Goal: Information Seeking & Learning: Learn about a topic

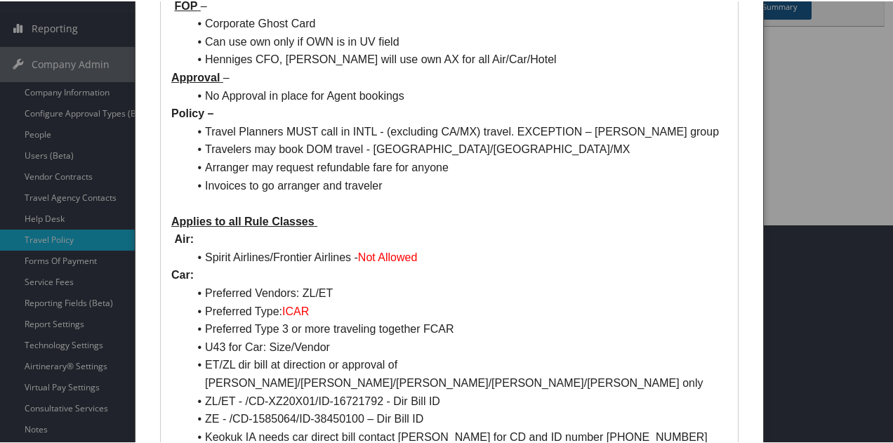
scroll to position [70, 0]
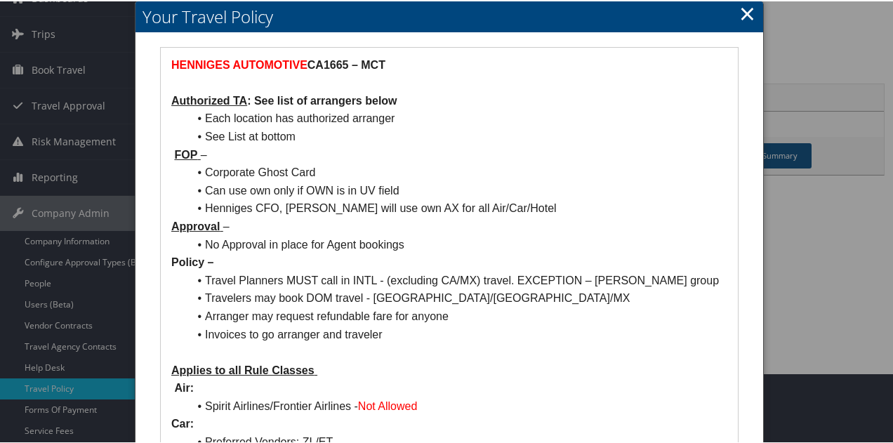
click at [753, 12] on h2 "Your Travel Policy" at bounding box center [450, 15] width 628 height 31
click at [744, 13] on link "×" at bounding box center [747, 12] width 16 height 28
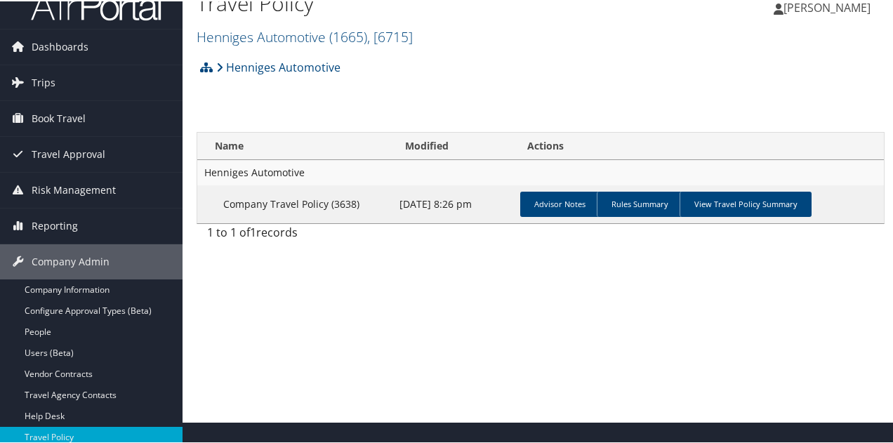
scroll to position [0, 0]
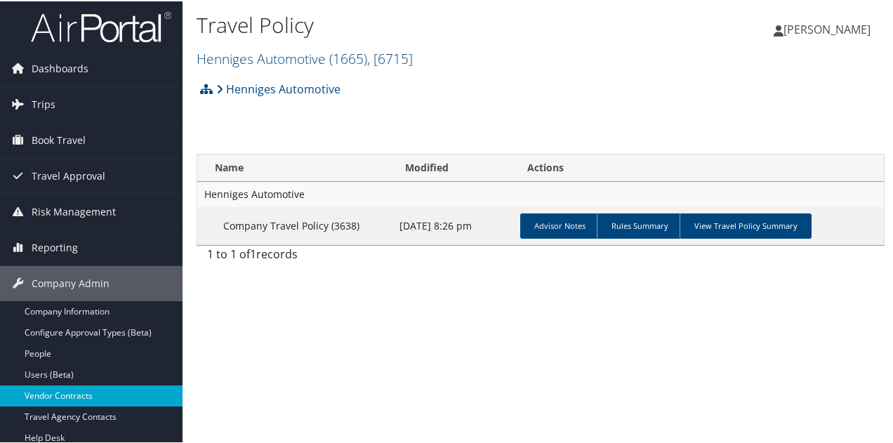
click at [83, 396] on link "Vendor Contracts" at bounding box center [91, 394] width 183 height 21
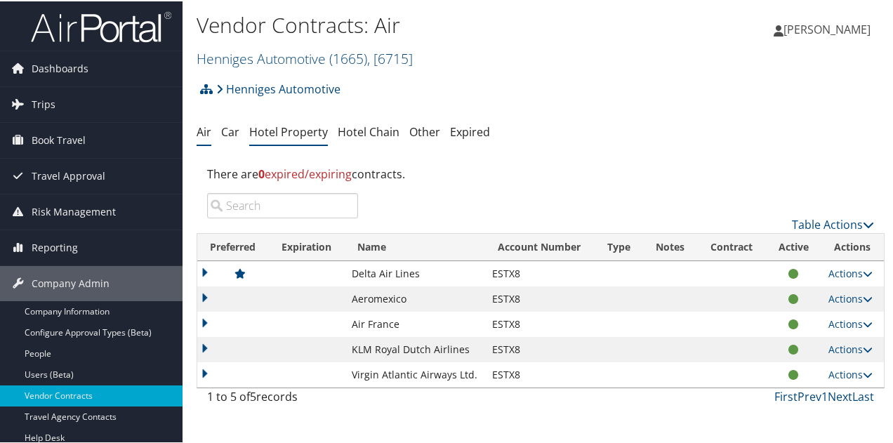
click at [314, 132] on link "Hotel Property" at bounding box center [288, 130] width 79 height 15
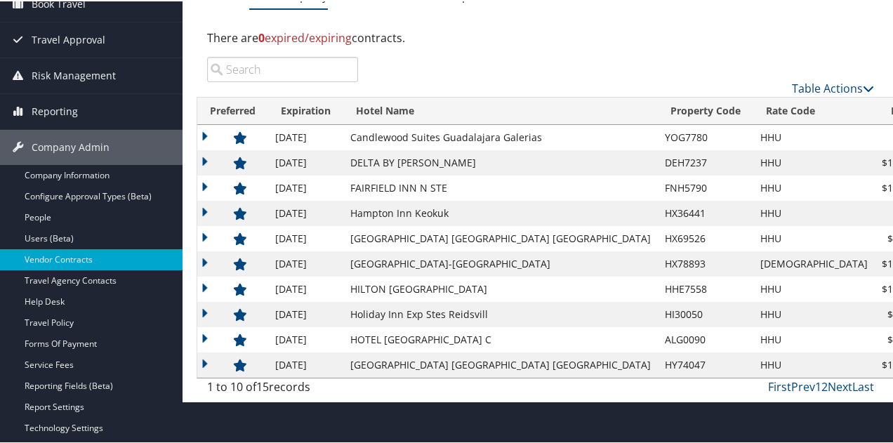
scroll to position [140, 0]
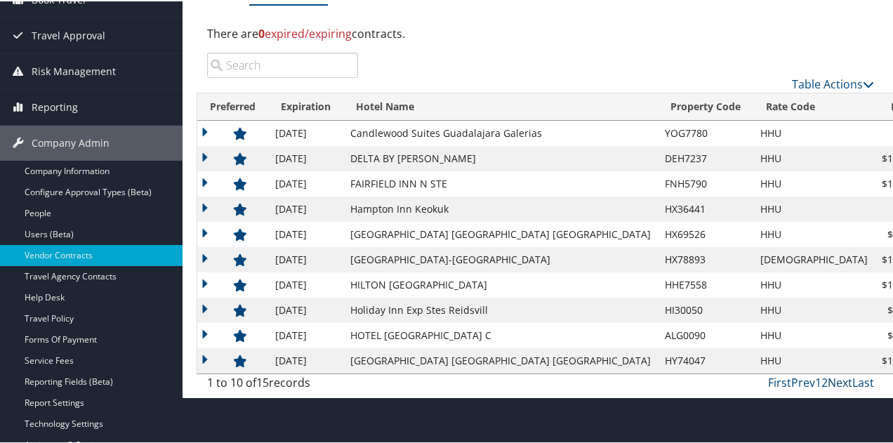
click at [831, 378] on link "Next" at bounding box center [840, 381] width 25 height 15
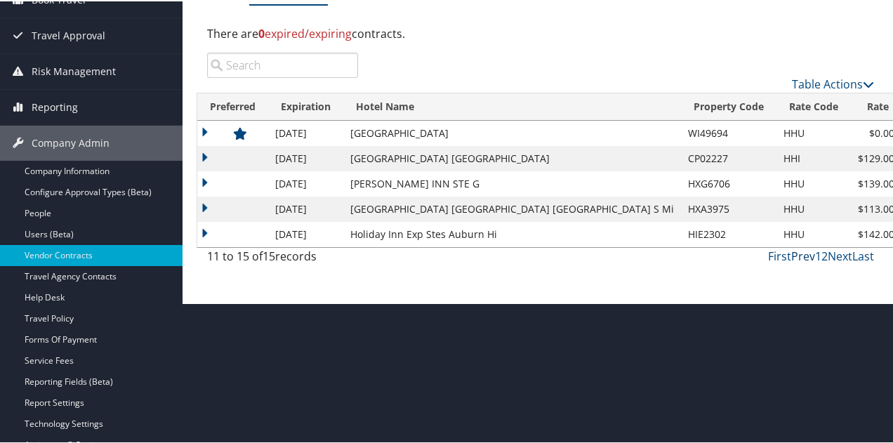
click at [801, 254] on link "Prev" at bounding box center [803, 254] width 24 height 15
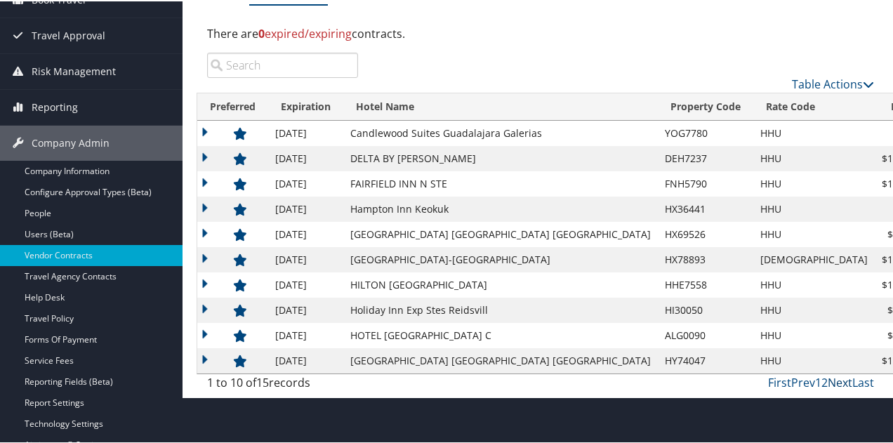
click at [833, 383] on link "Next" at bounding box center [840, 381] width 25 height 15
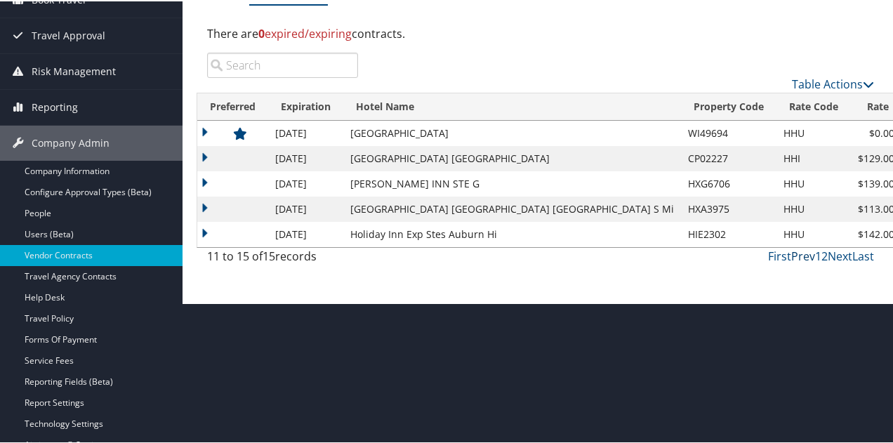
click at [791, 252] on link "Prev" at bounding box center [803, 254] width 24 height 15
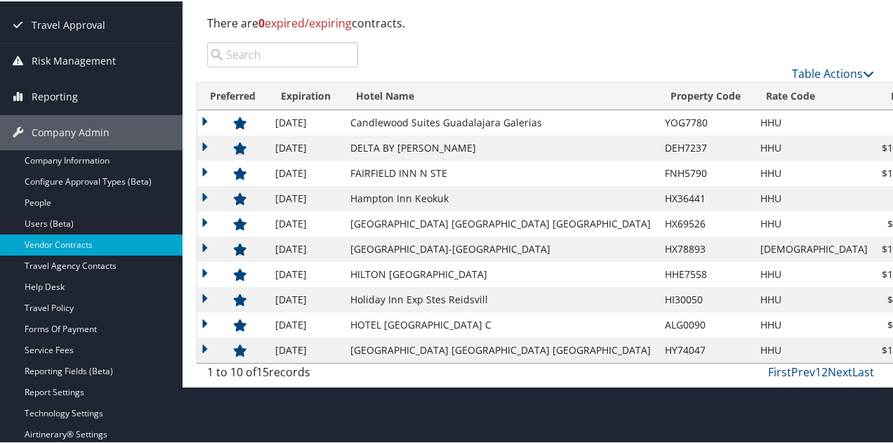
scroll to position [211, 0]
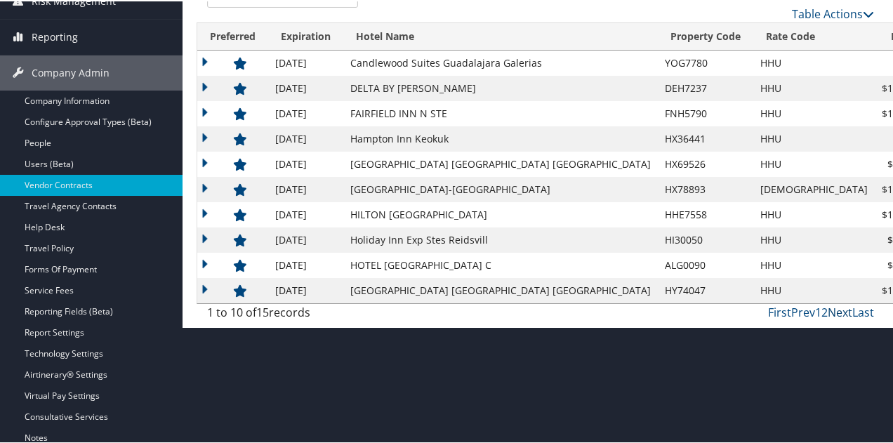
click at [828, 314] on link "Next" at bounding box center [840, 310] width 25 height 15
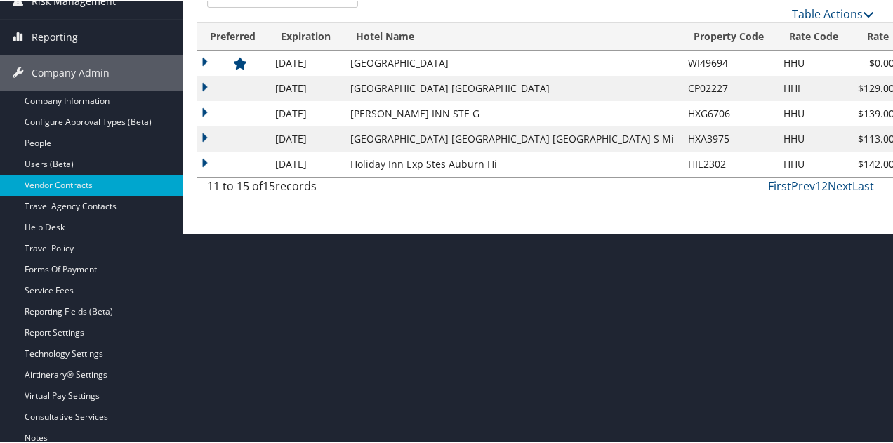
click at [437, 116] on td "HAMPTON INN STE G" at bounding box center [512, 112] width 338 height 25
click at [463, 110] on td "HAMPTON INN STE G" at bounding box center [512, 112] width 338 height 25
click at [781, 184] on link "First" at bounding box center [779, 184] width 23 height 15
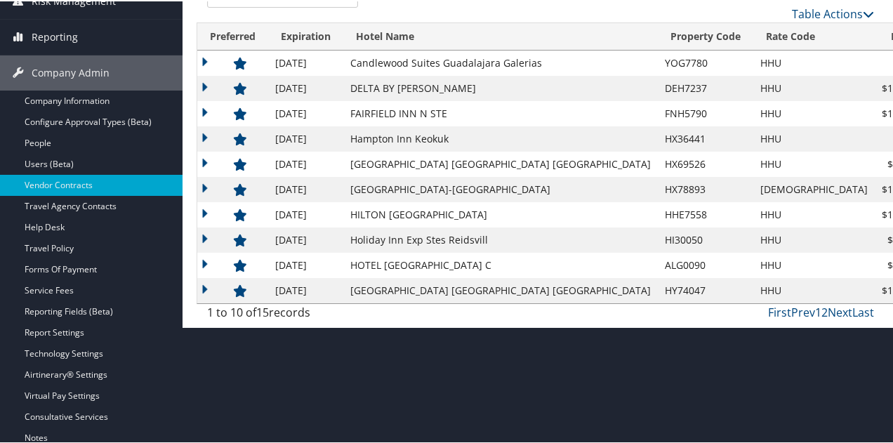
click at [815, 310] on link "1" at bounding box center [818, 310] width 6 height 15
click at [796, 309] on link "Prev" at bounding box center [803, 310] width 24 height 15
click at [772, 317] on link "First" at bounding box center [779, 310] width 23 height 15
click at [772, 311] on link "First" at bounding box center [779, 310] width 23 height 15
